Goal: Use online tool/utility: Use online tool/utility

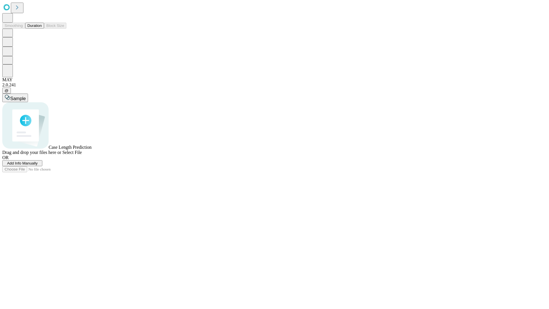
click at [42, 29] on button "Duration" at bounding box center [34, 26] width 19 height 6
click at [82, 155] on span "Select File" at bounding box center [71, 152] width 19 height 5
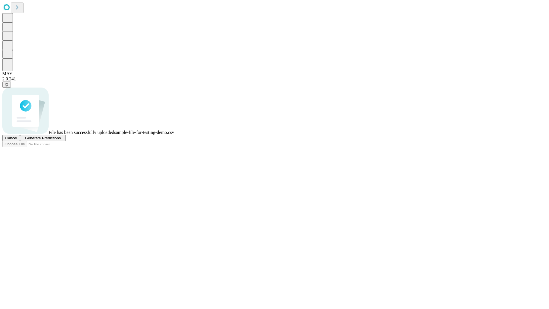
click at [61, 140] on span "Generate Predictions" at bounding box center [43, 138] width 36 height 4
